Goal: Task Accomplishment & Management: Manage account settings

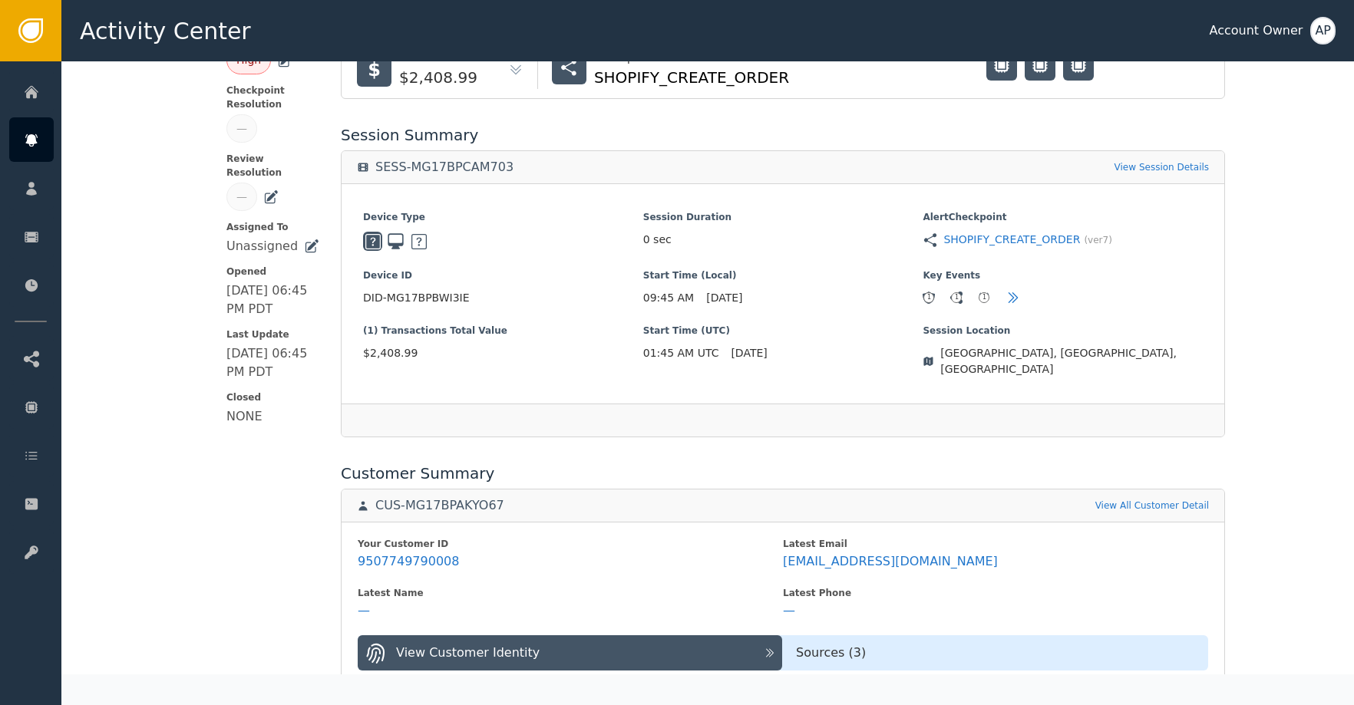
scroll to position [336, 0]
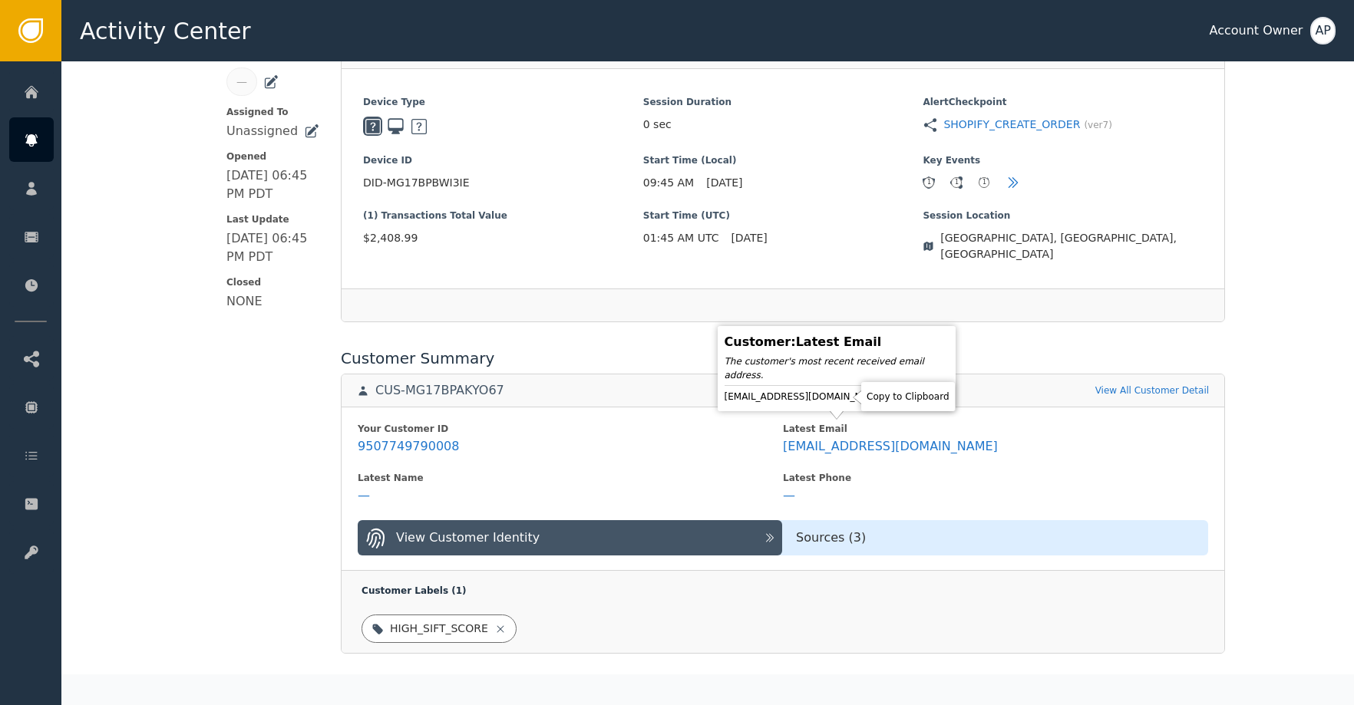
drag, startPoint x: 842, startPoint y: 392, endPoint x: 849, endPoint y: 390, distance: 8.0
click at [893, 392] on icon at bounding box center [898, 397] width 11 height 12
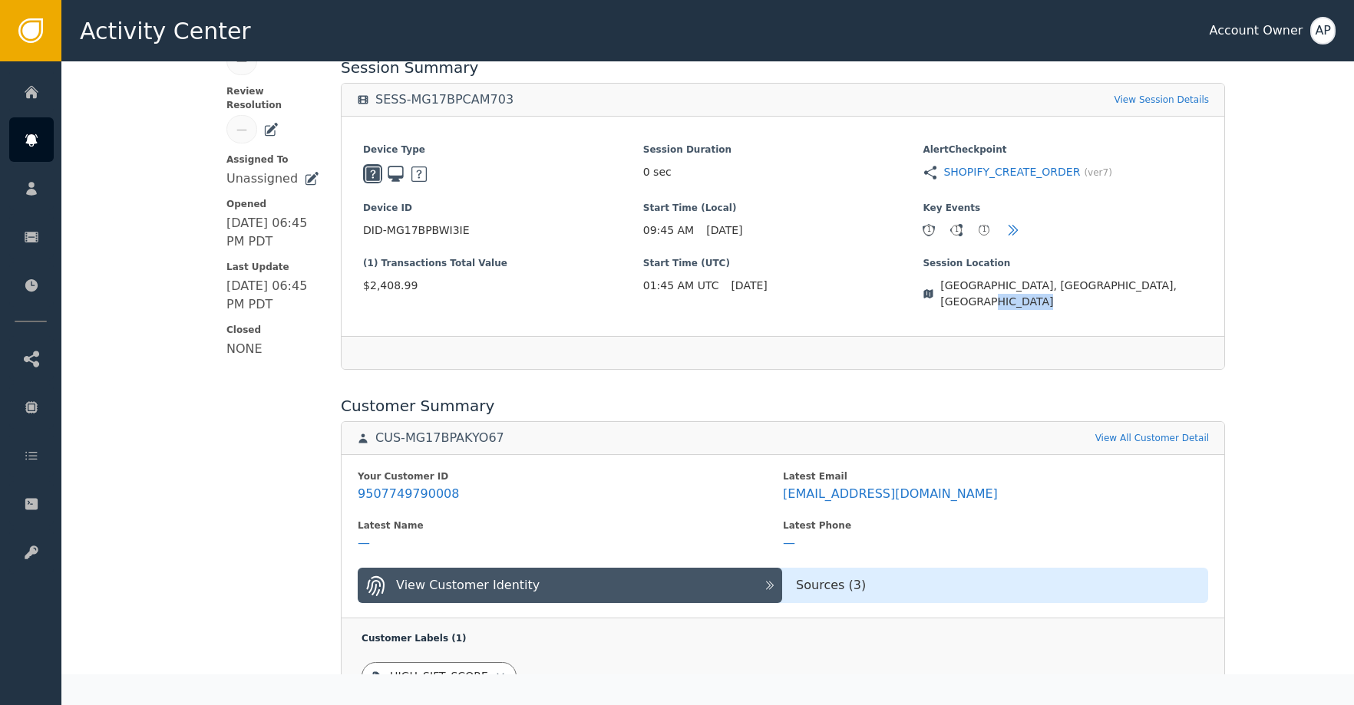
scroll to position [0, 0]
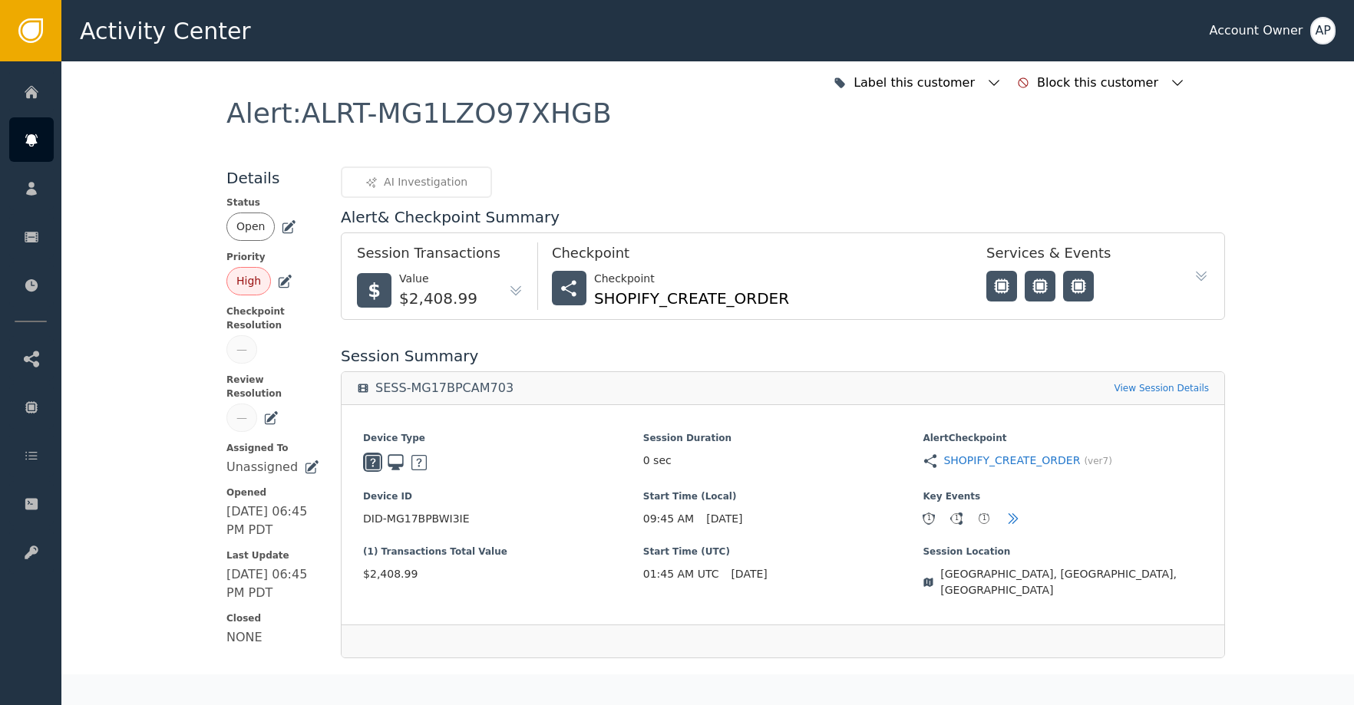
click at [284, 228] on icon at bounding box center [288, 226] width 15 height 15
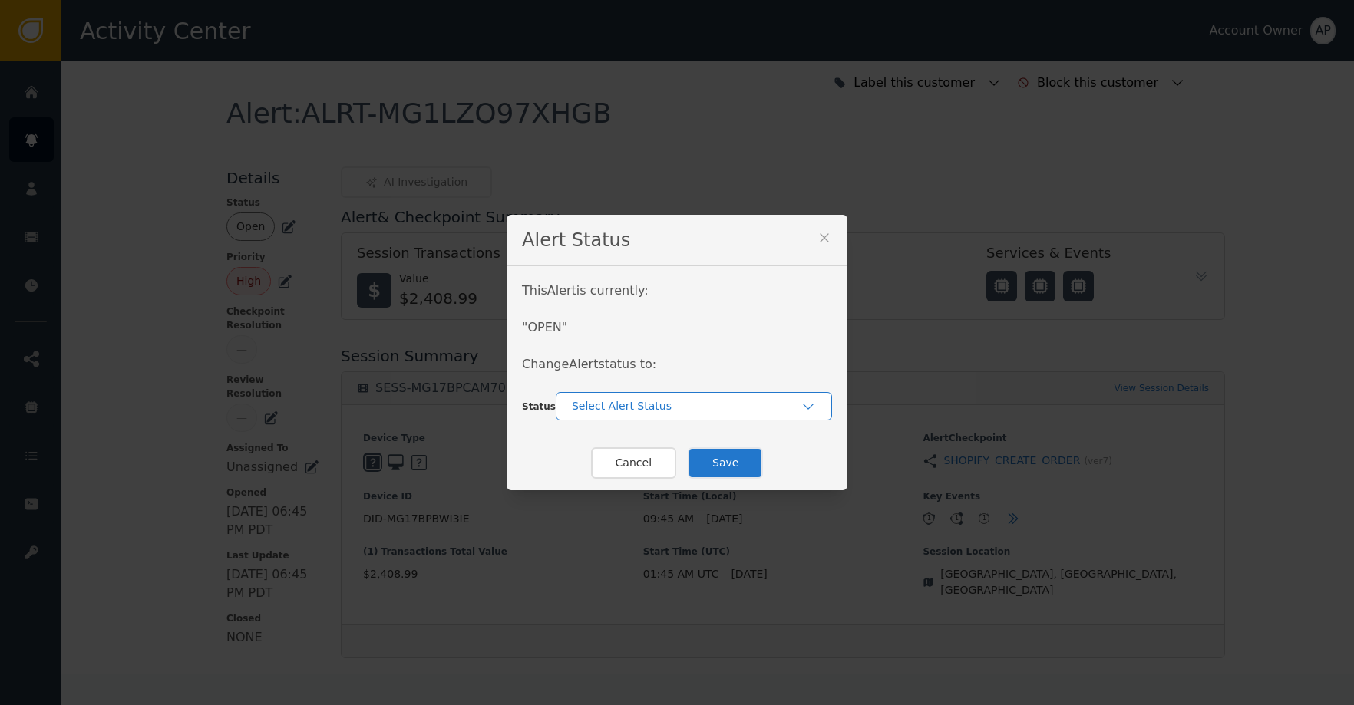
click at [644, 407] on div "Select Alert Status" at bounding box center [686, 406] width 229 height 16
click at [663, 471] on div "Closed" at bounding box center [694, 470] width 246 height 16
click at [734, 464] on button "Save" at bounding box center [725, 462] width 75 height 31
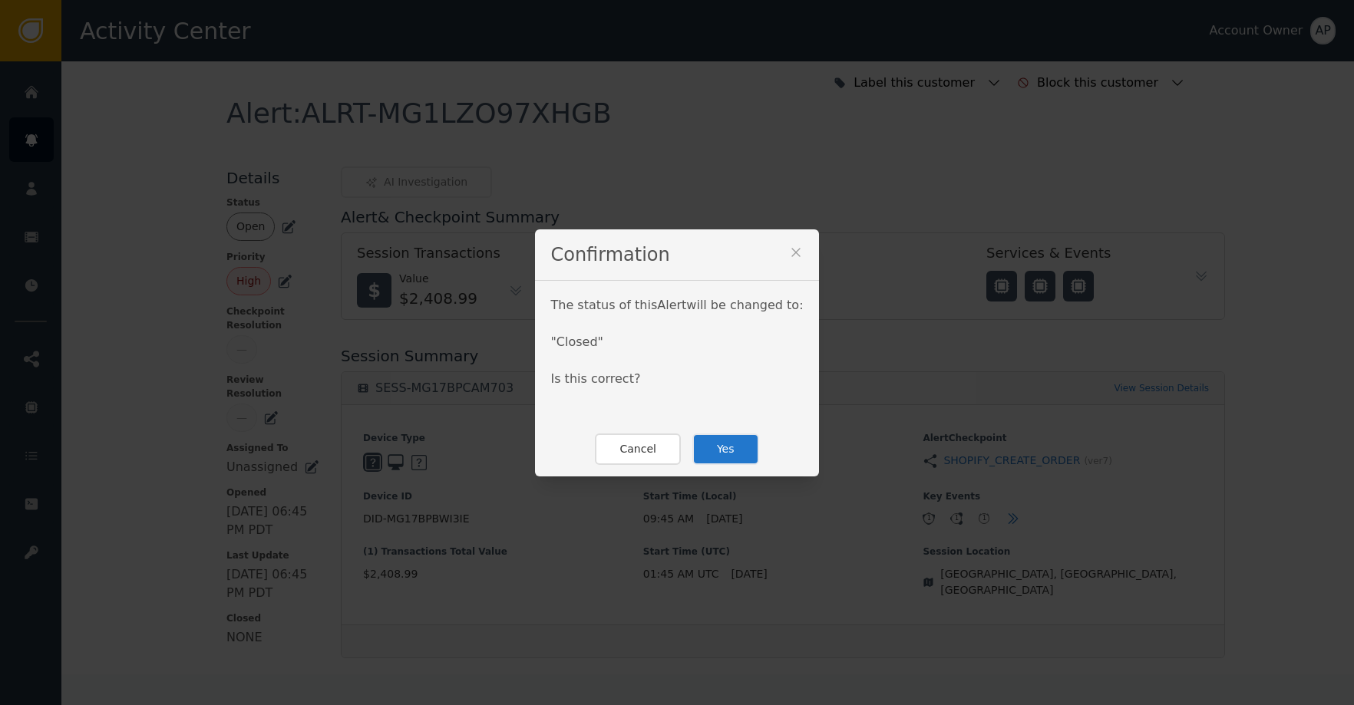
click at [708, 449] on button "Yes" at bounding box center [725, 449] width 67 height 31
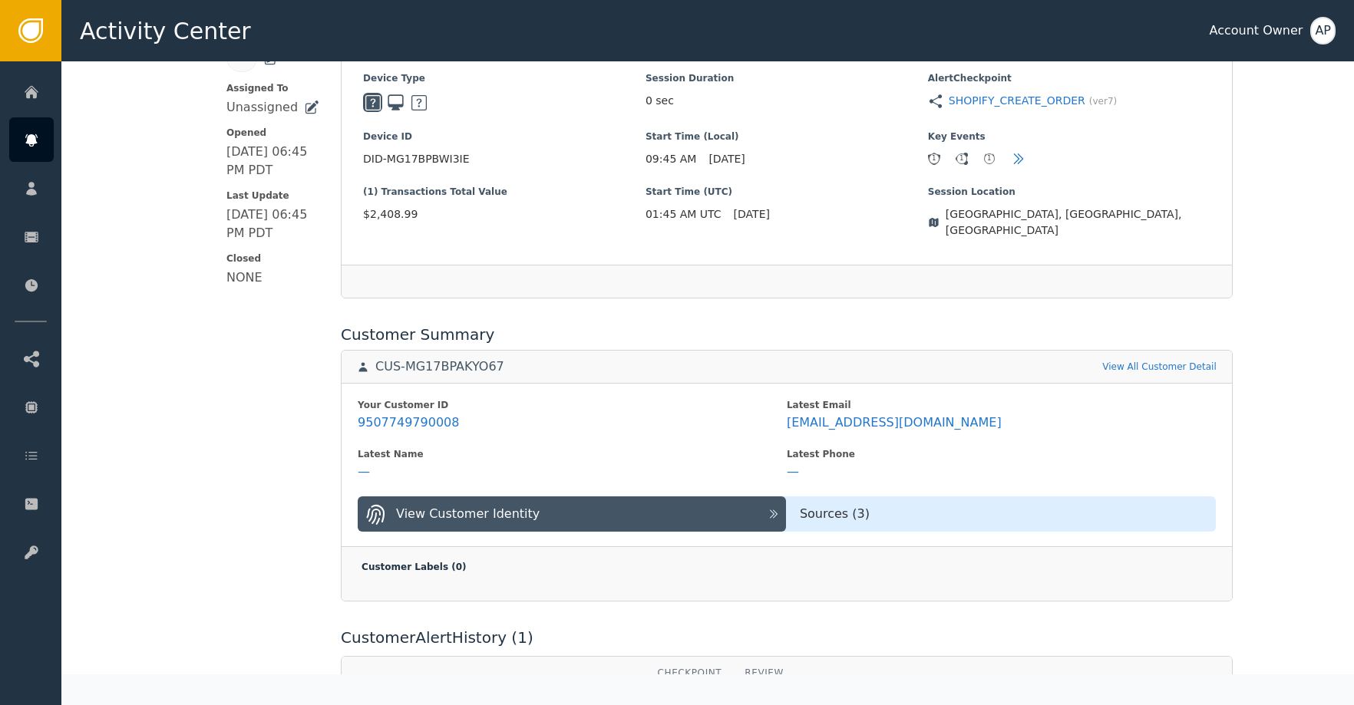
scroll to position [363, 0]
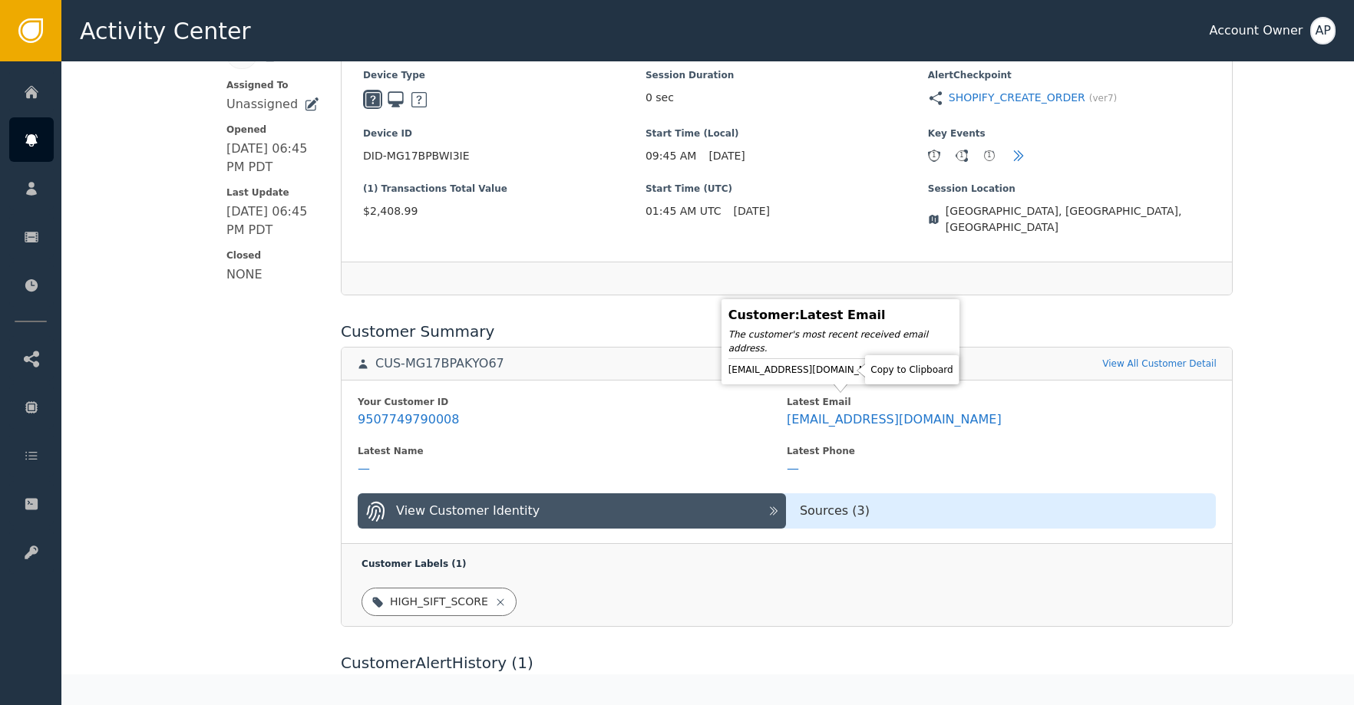
click at [896, 371] on icon at bounding box center [903, 369] width 15 height 15
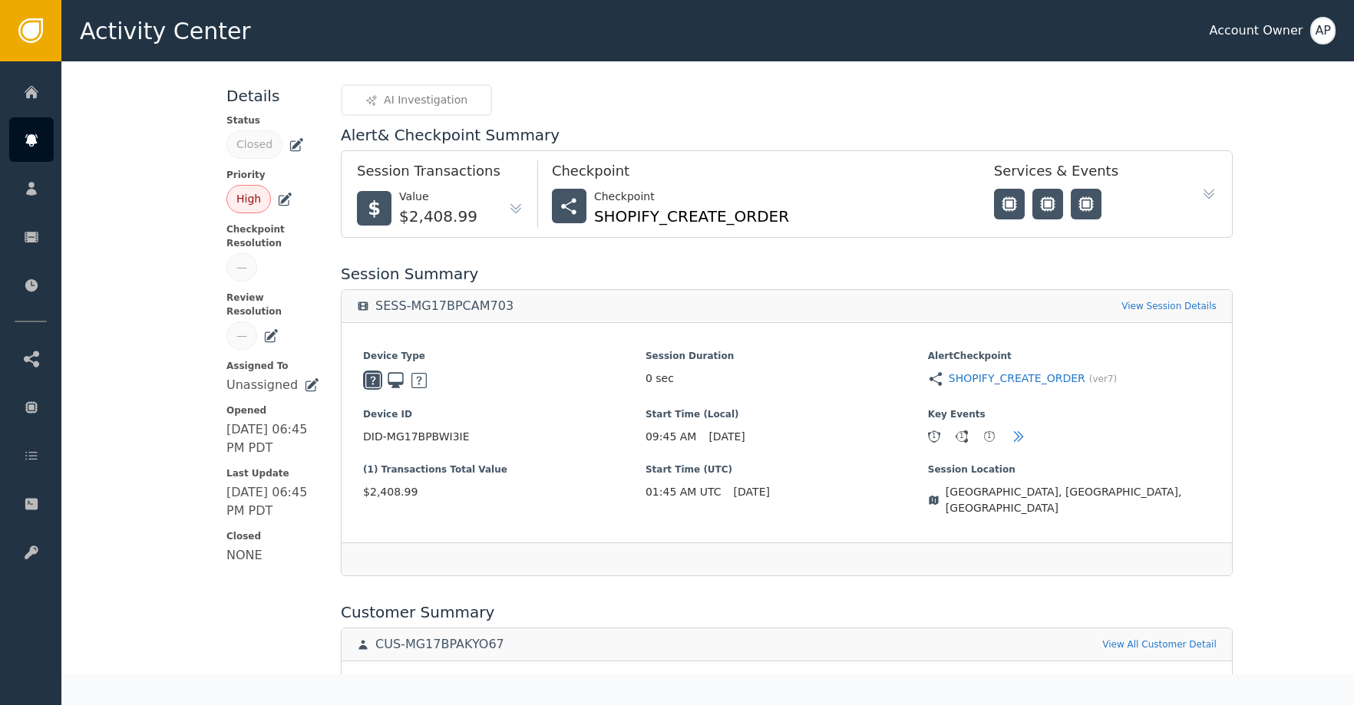
scroll to position [0, 0]
